Goal: Book appointment/travel/reservation

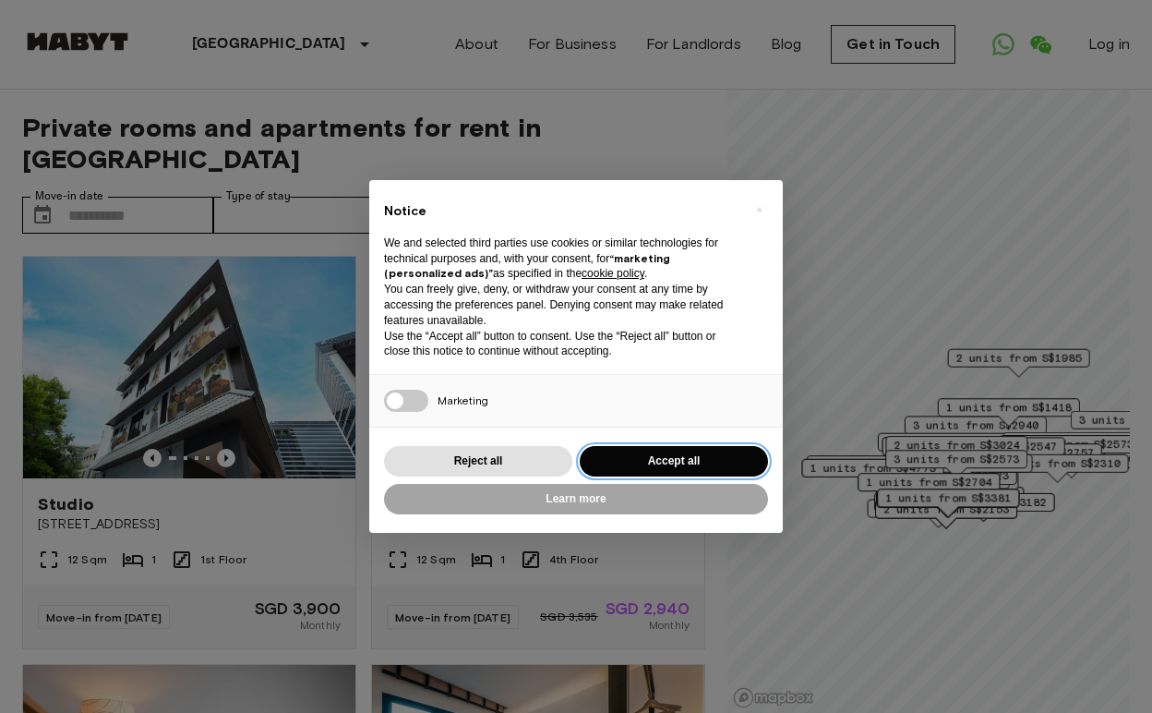
click at [627, 452] on button "Accept all" at bounding box center [674, 461] width 188 height 30
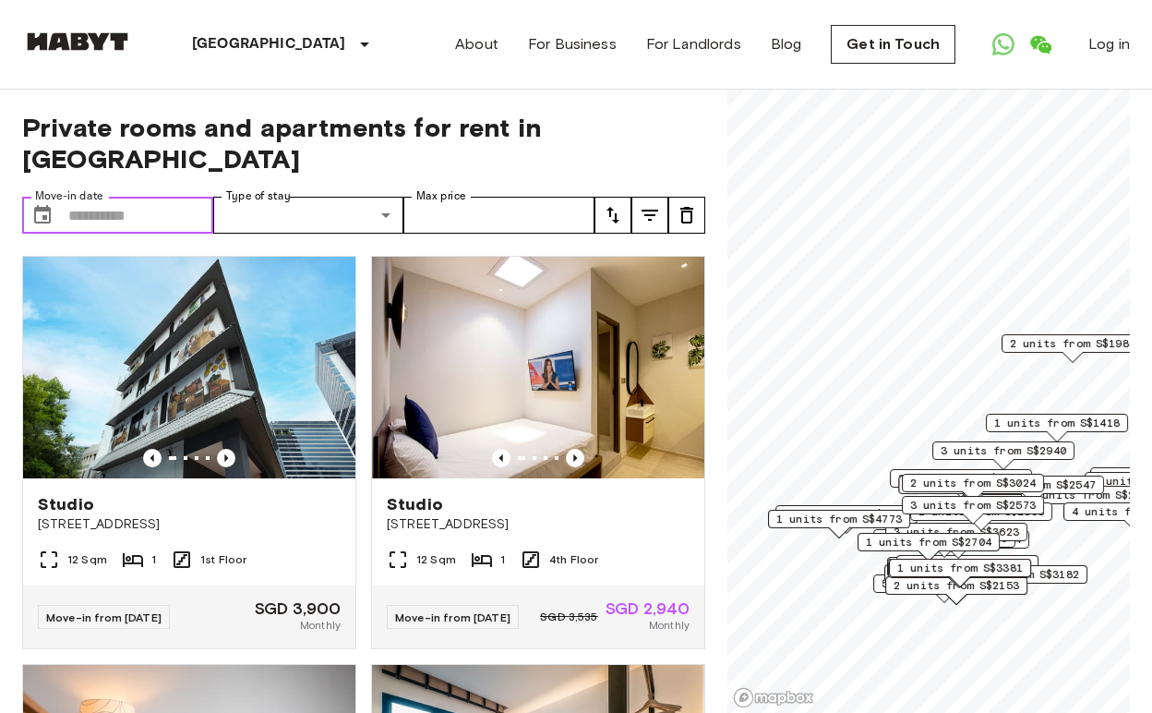
click at [150, 210] on input "Move-in date" at bounding box center [140, 215] width 145 height 37
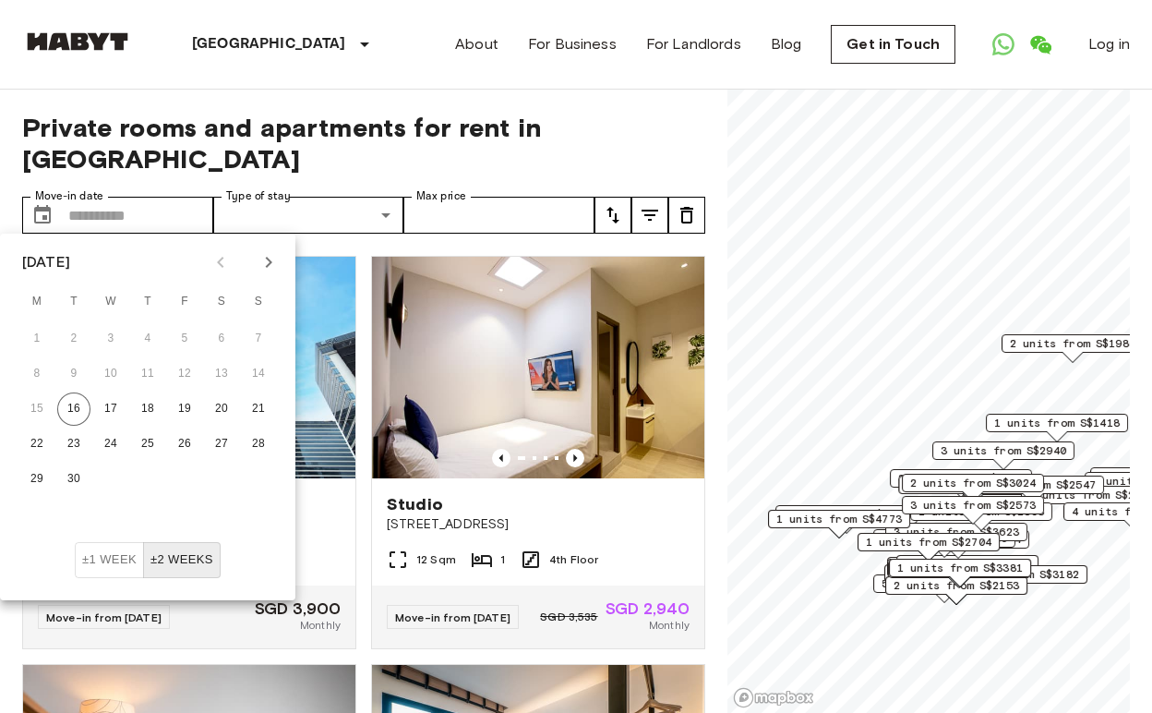
click at [266, 266] on icon "Next month" at bounding box center [269, 262] width 22 height 22
click at [218, 439] on button "25" at bounding box center [221, 443] width 33 height 33
type input "**********"
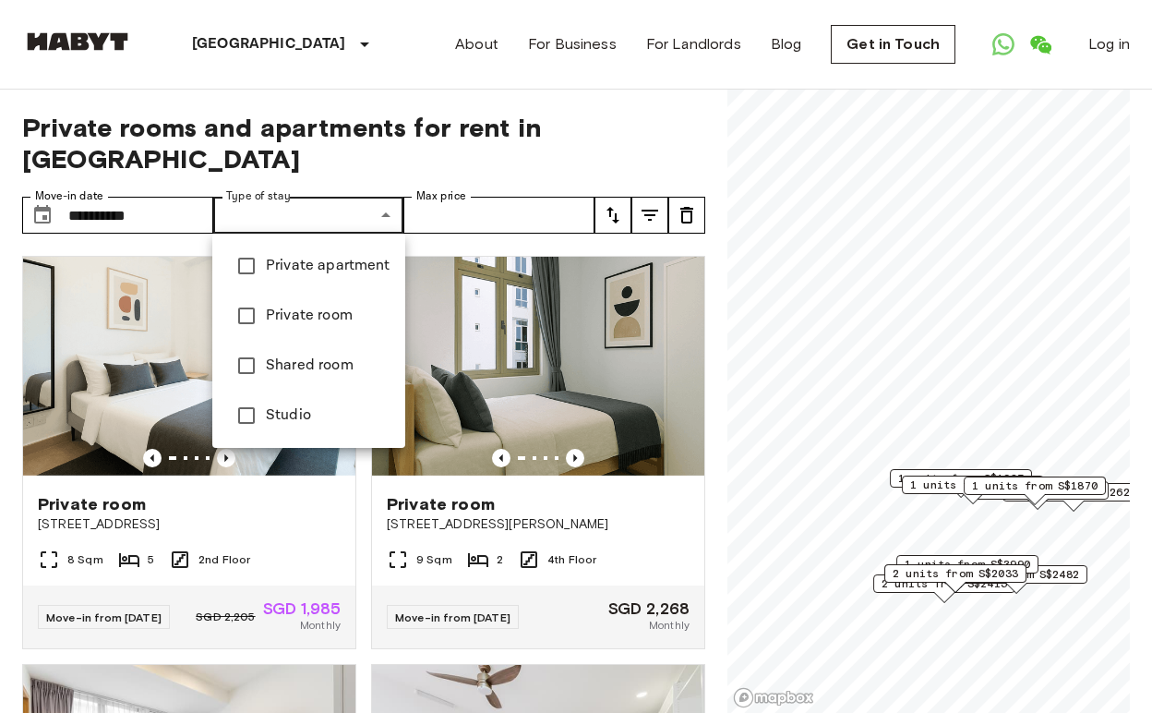
click at [286, 310] on span "Private room" at bounding box center [328, 316] width 125 height 22
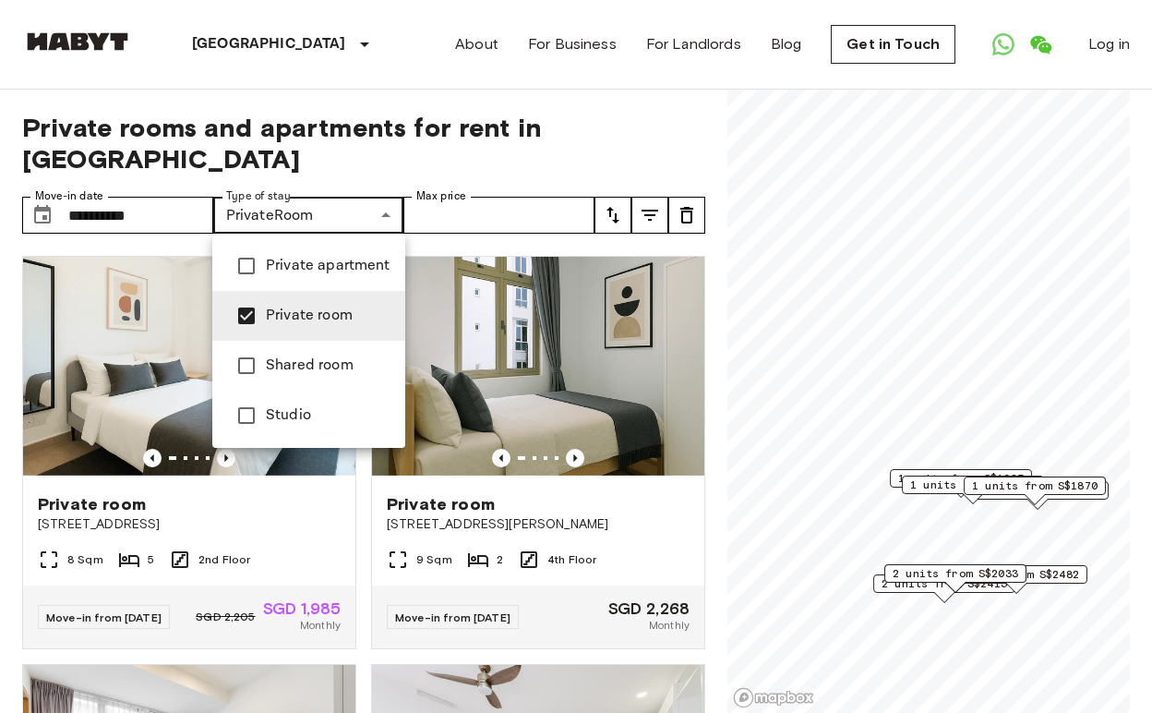
type input "**********"
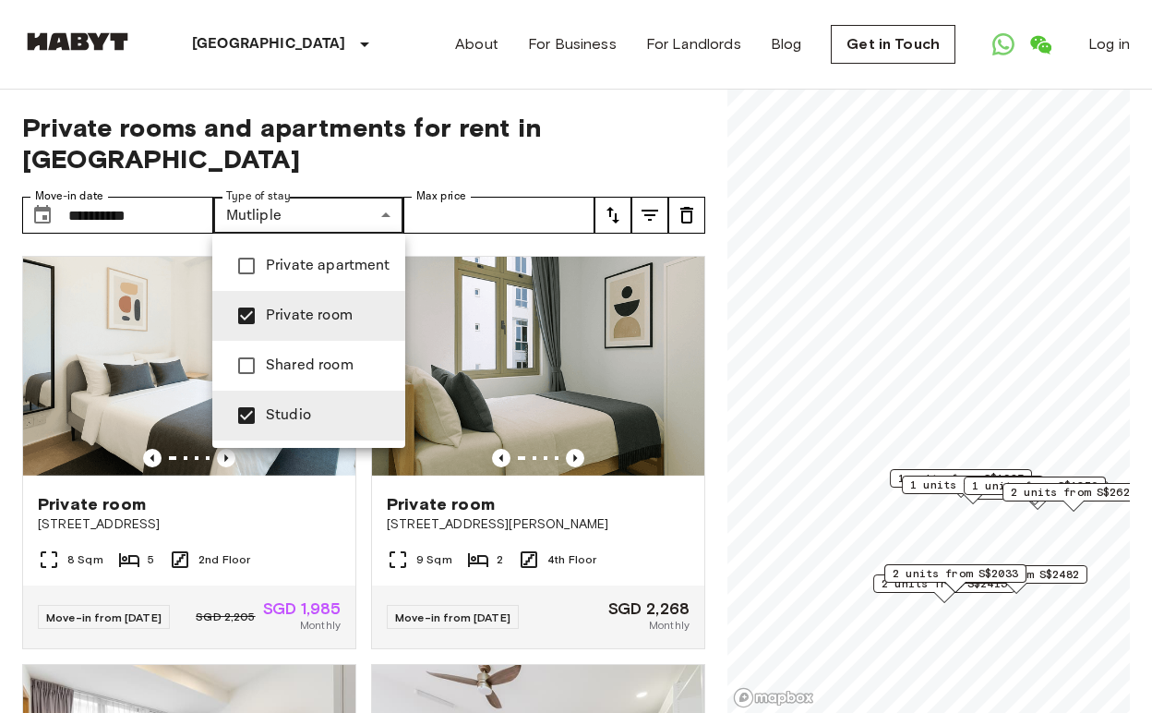
click at [669, 166] on div at bounding box center [576, 356] width 1152 height 713
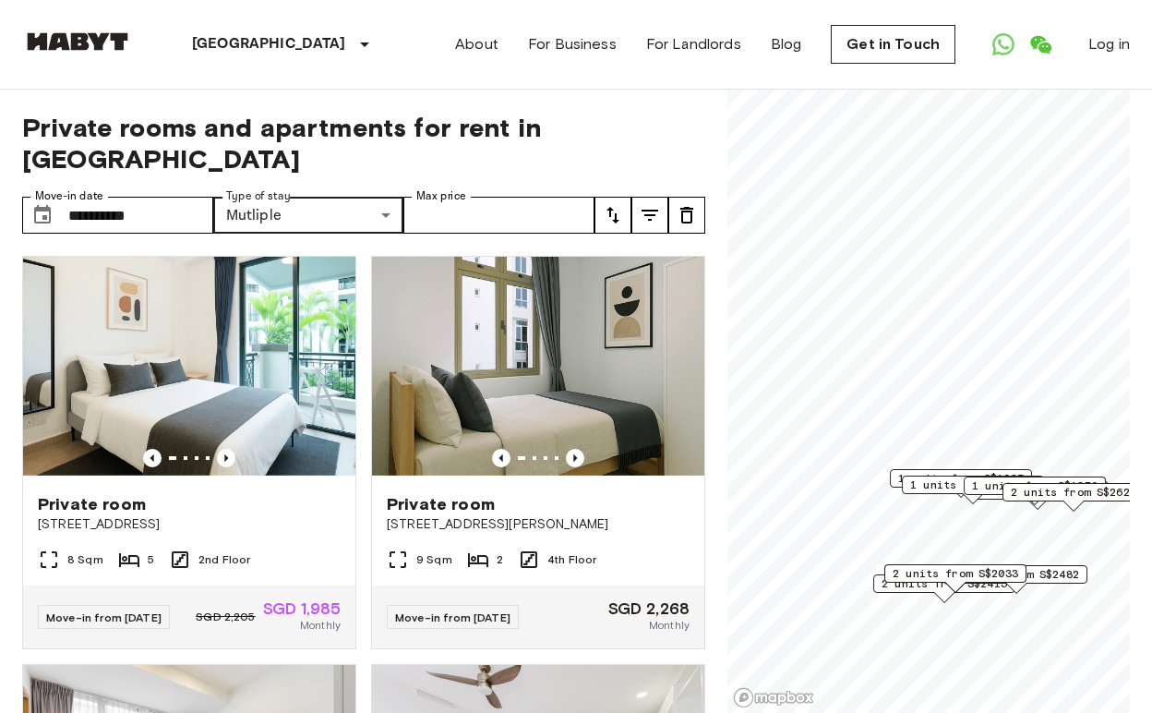
click at [649, 216] on icon "tune" at bounding box center [650, 215] width 17 height 11
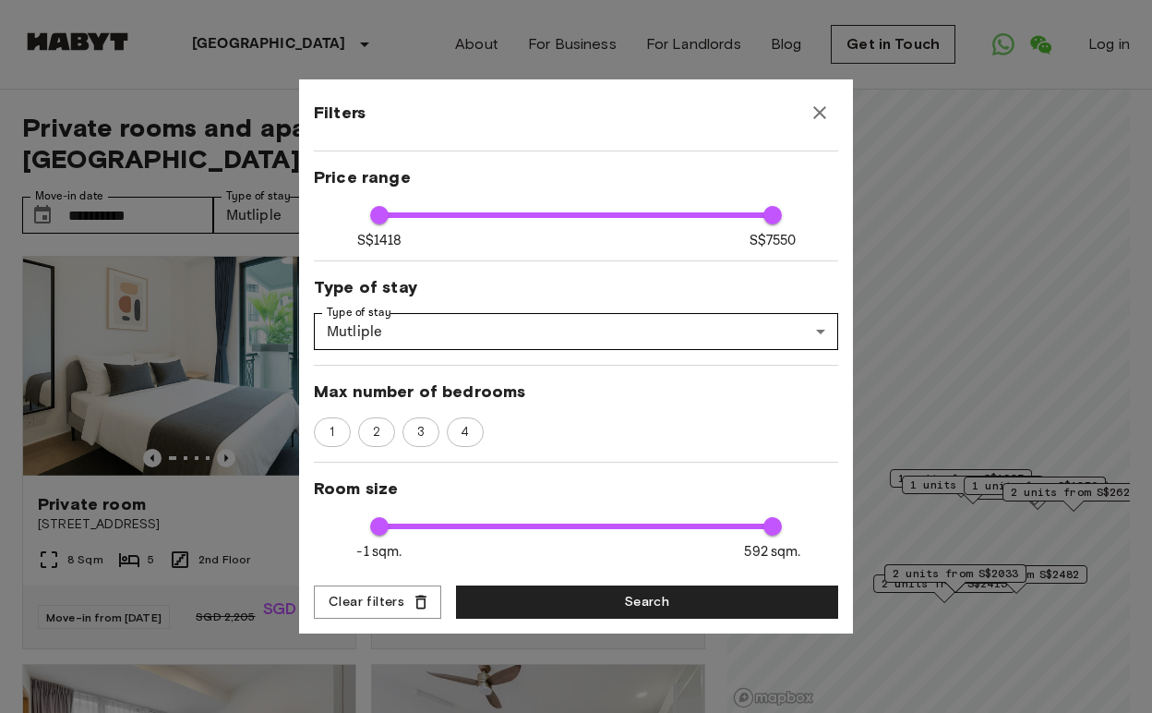
scroll to position [85, 0]
click at [823, 116] on icon "button" at bounding box center [819, 112] width 13 height 13
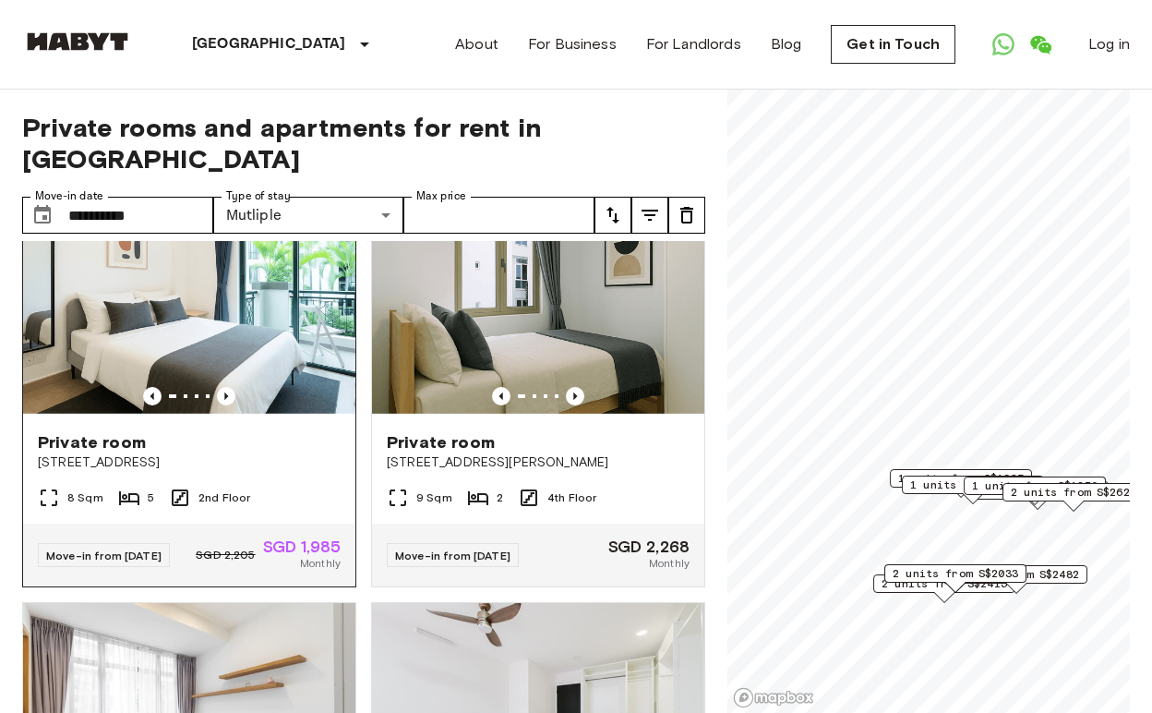
scroll to position [81, 0]
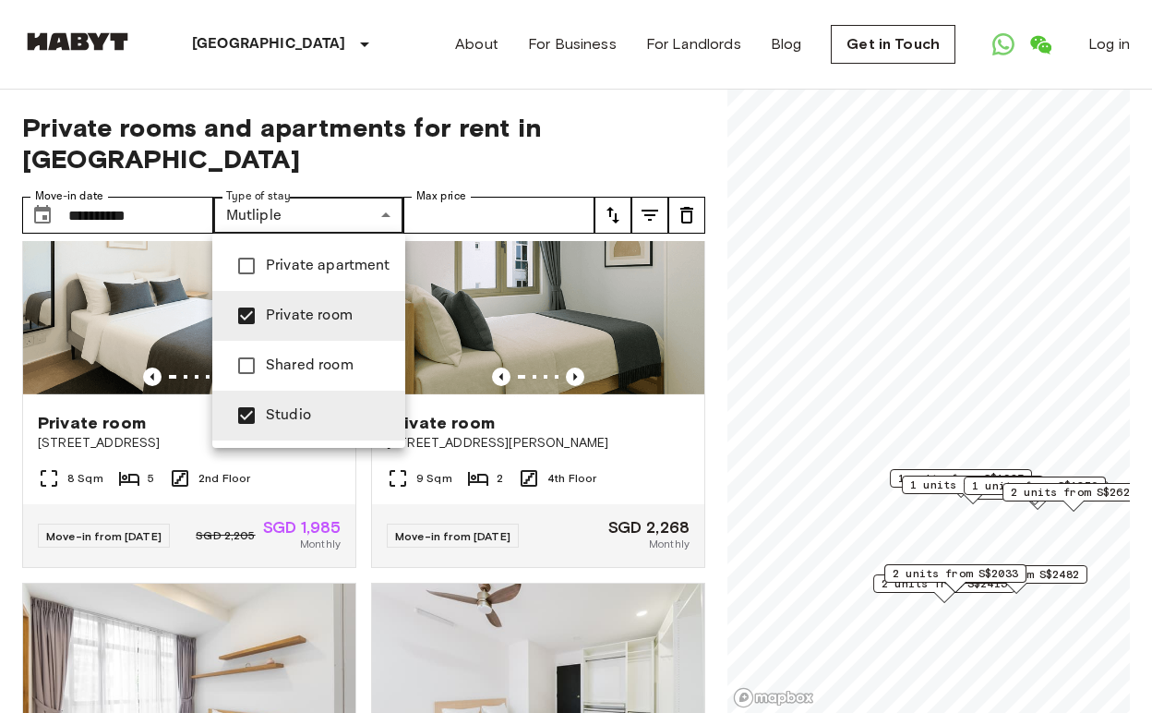
click at [501, 152] on div at bounding box center [576, 356] width 1152 height 713
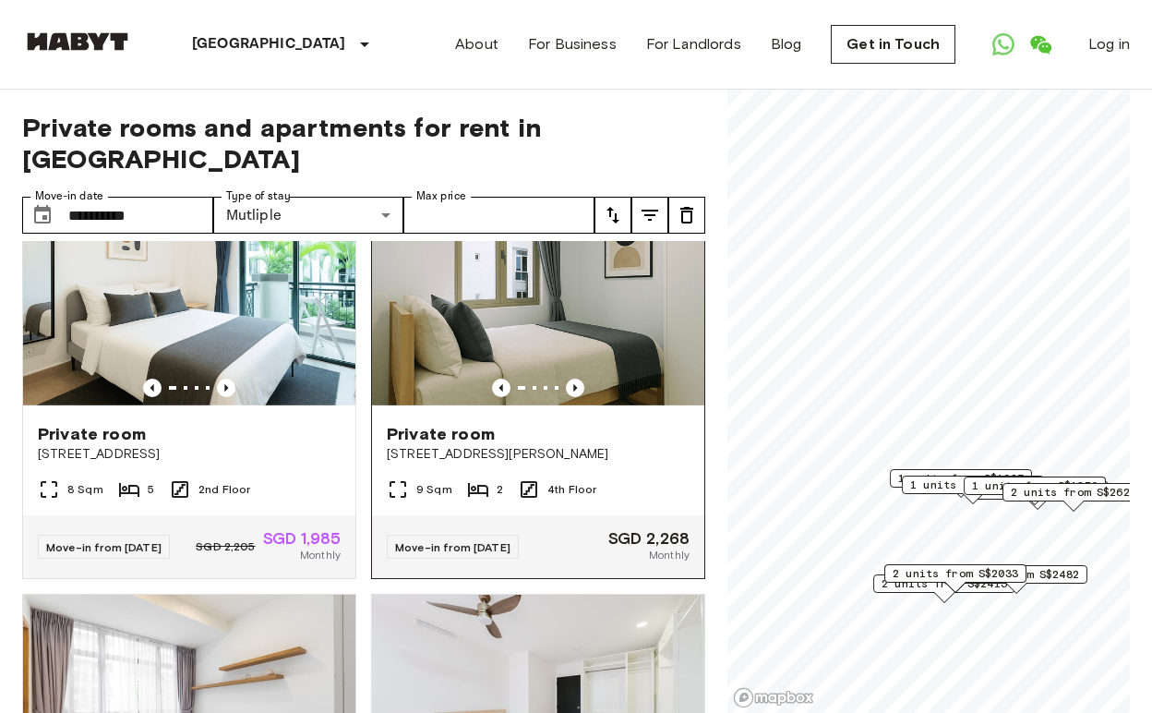
scroll to position [27, 0]
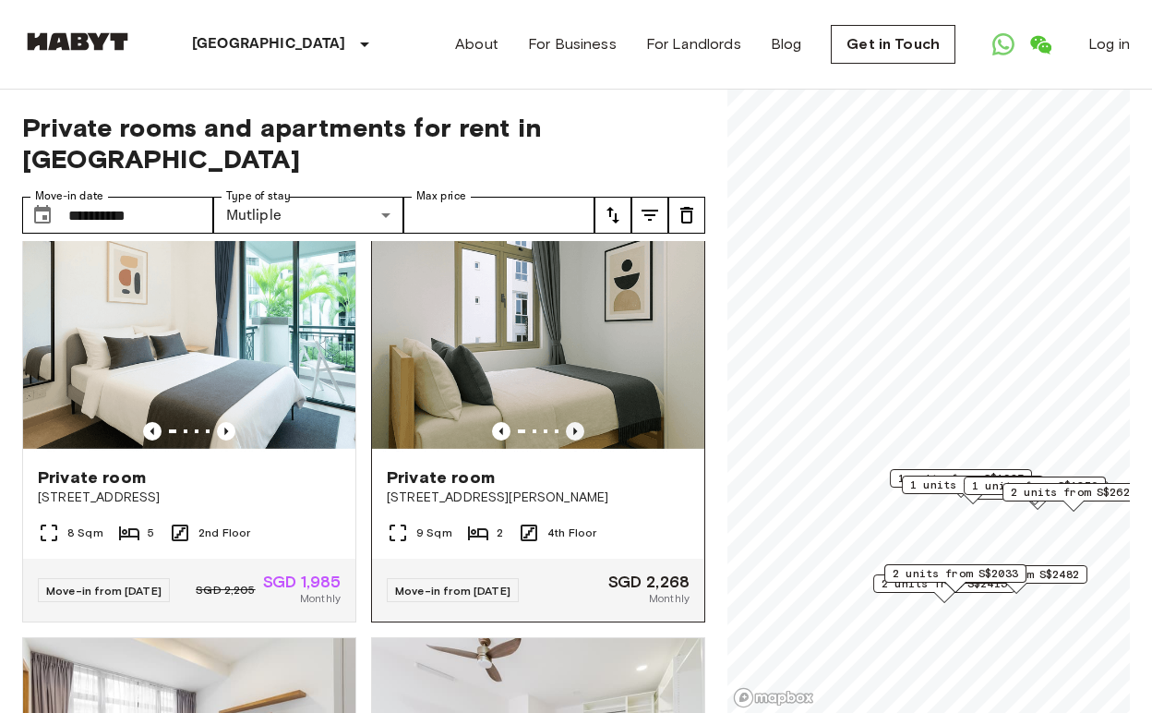
click at [577, 437] on icon "Previous image" at bounding box center [575, 431] width 18 height 18
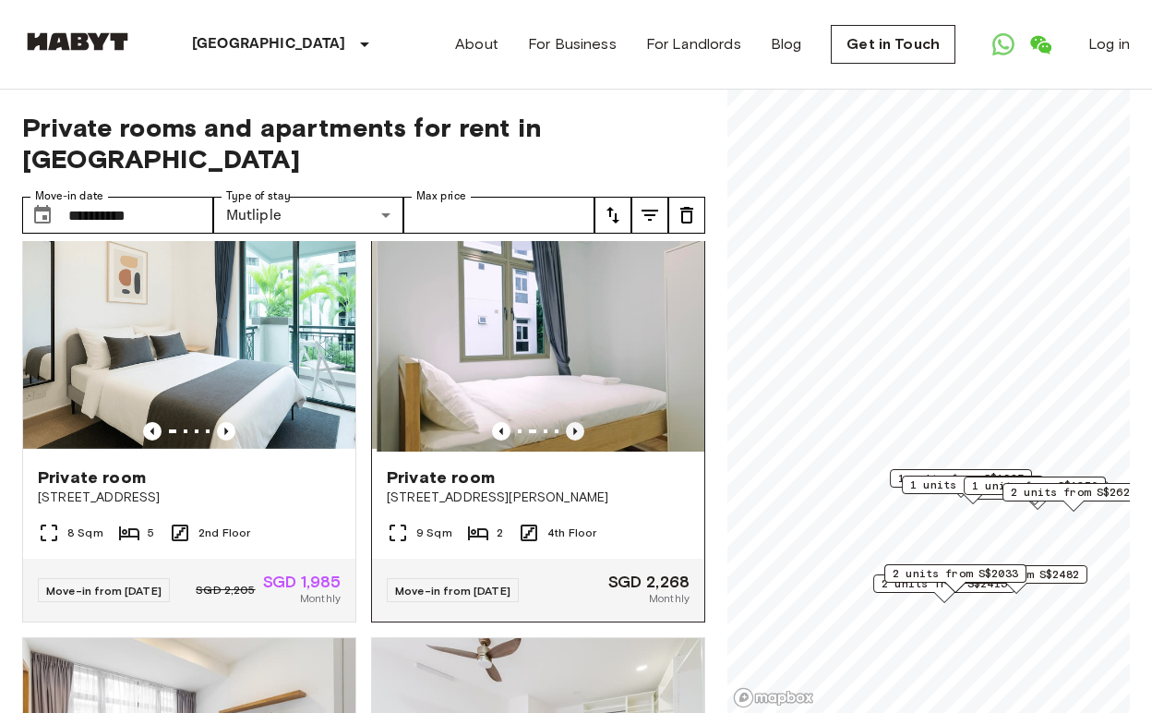
click at [577, 437] on icon "Previous image" at bounding box center [575, 431] width 18 height 18
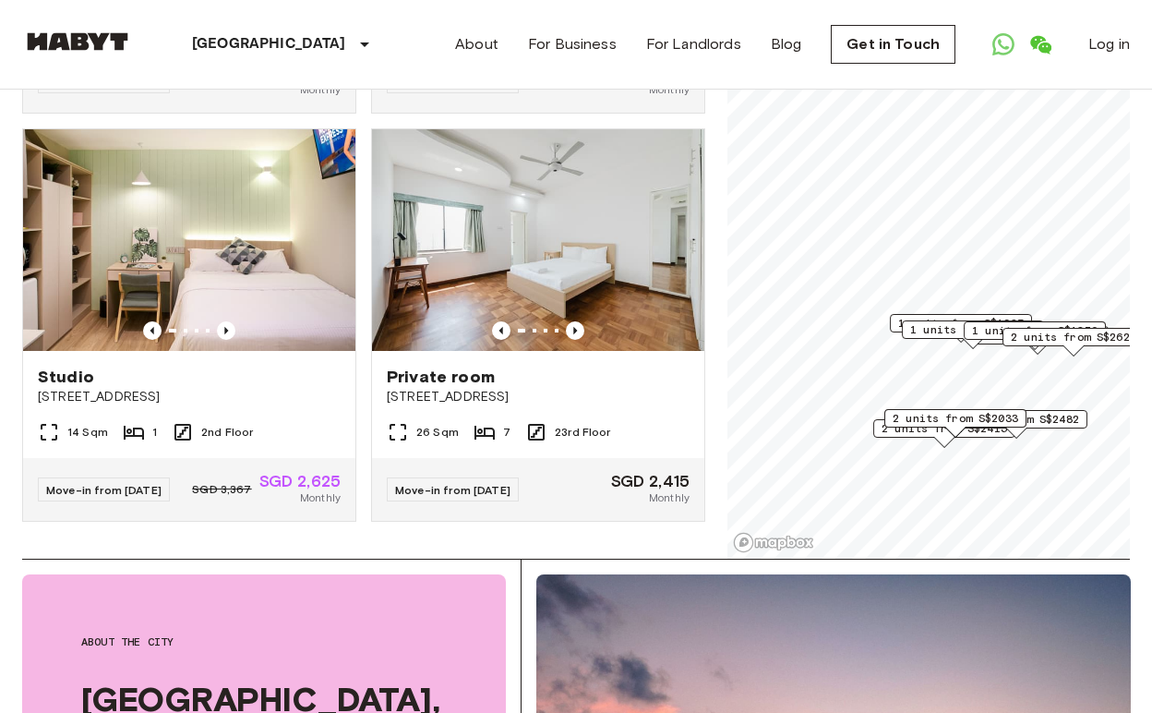
scroll to position [2928, 0]
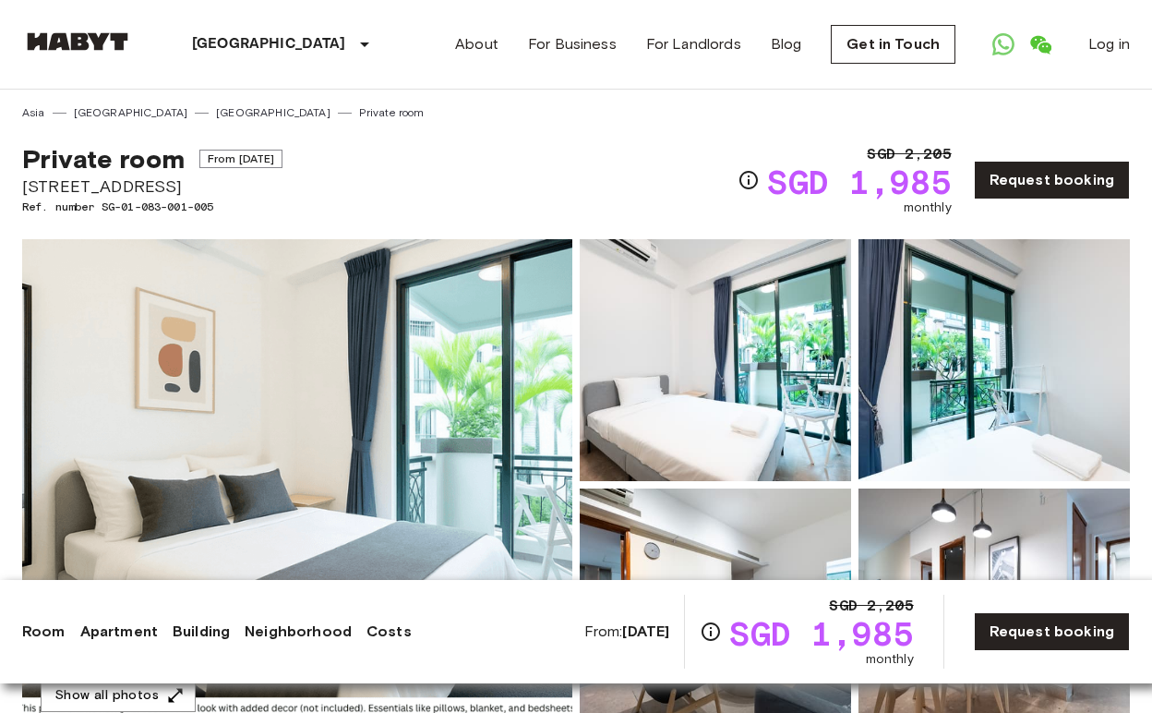
click at [289, 631] on link "Neighborhood" at bounding box center [298, 631] width 107 height 22
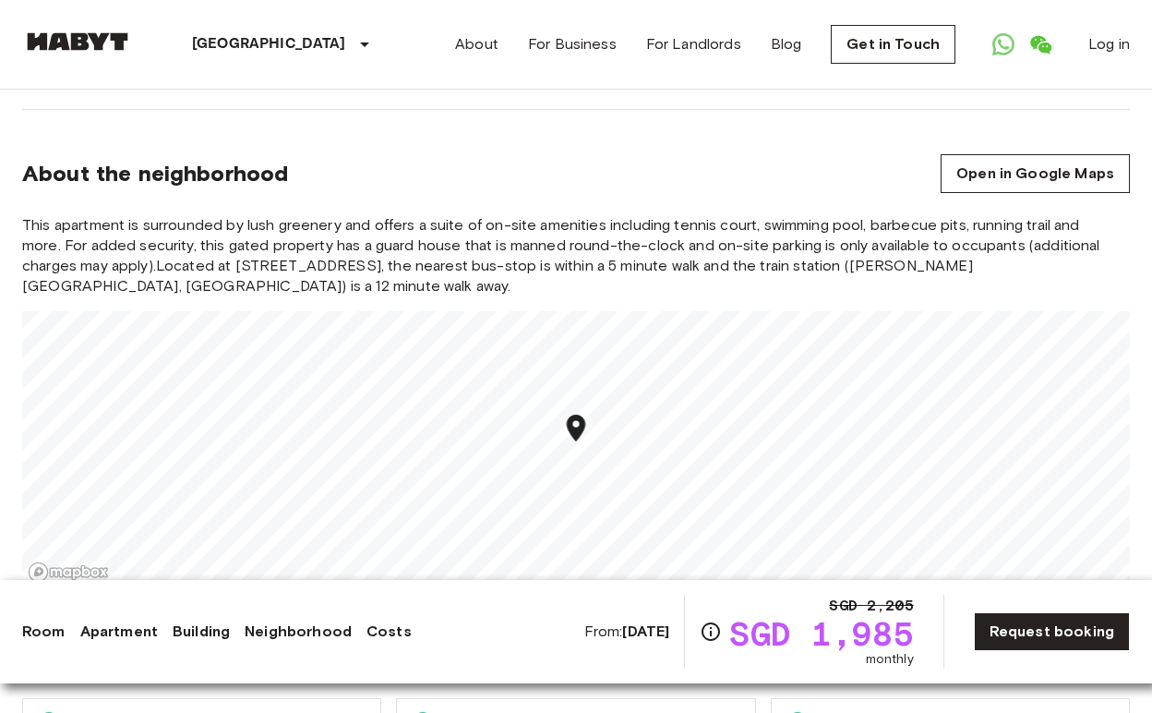
scroll to position [2181, 0]
